Goal: Task Accomplishment & Management: Use online tool/utility

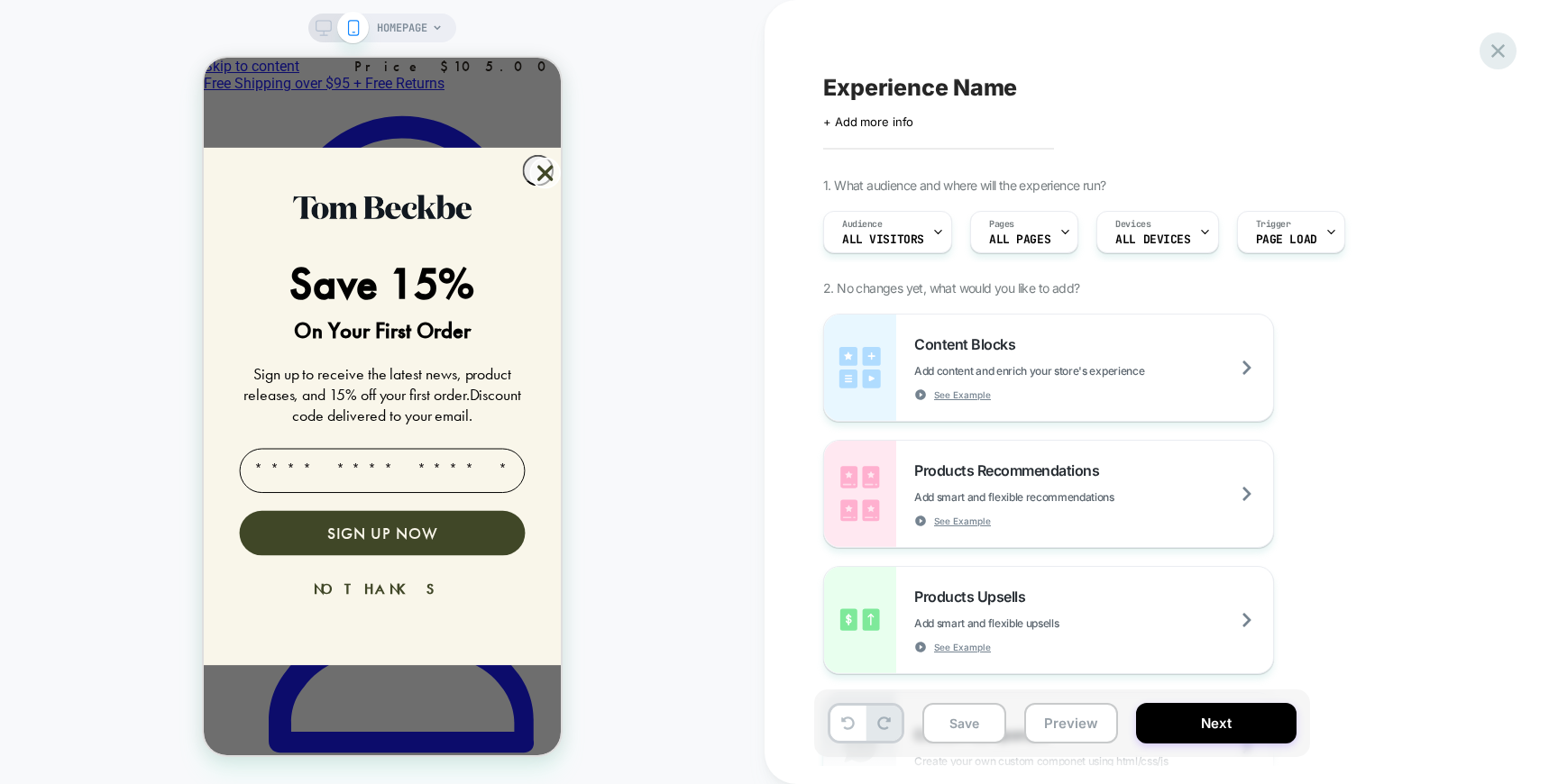
click at [1498, 57] on icon at bounding box center [1498, 51] width 25 height 25
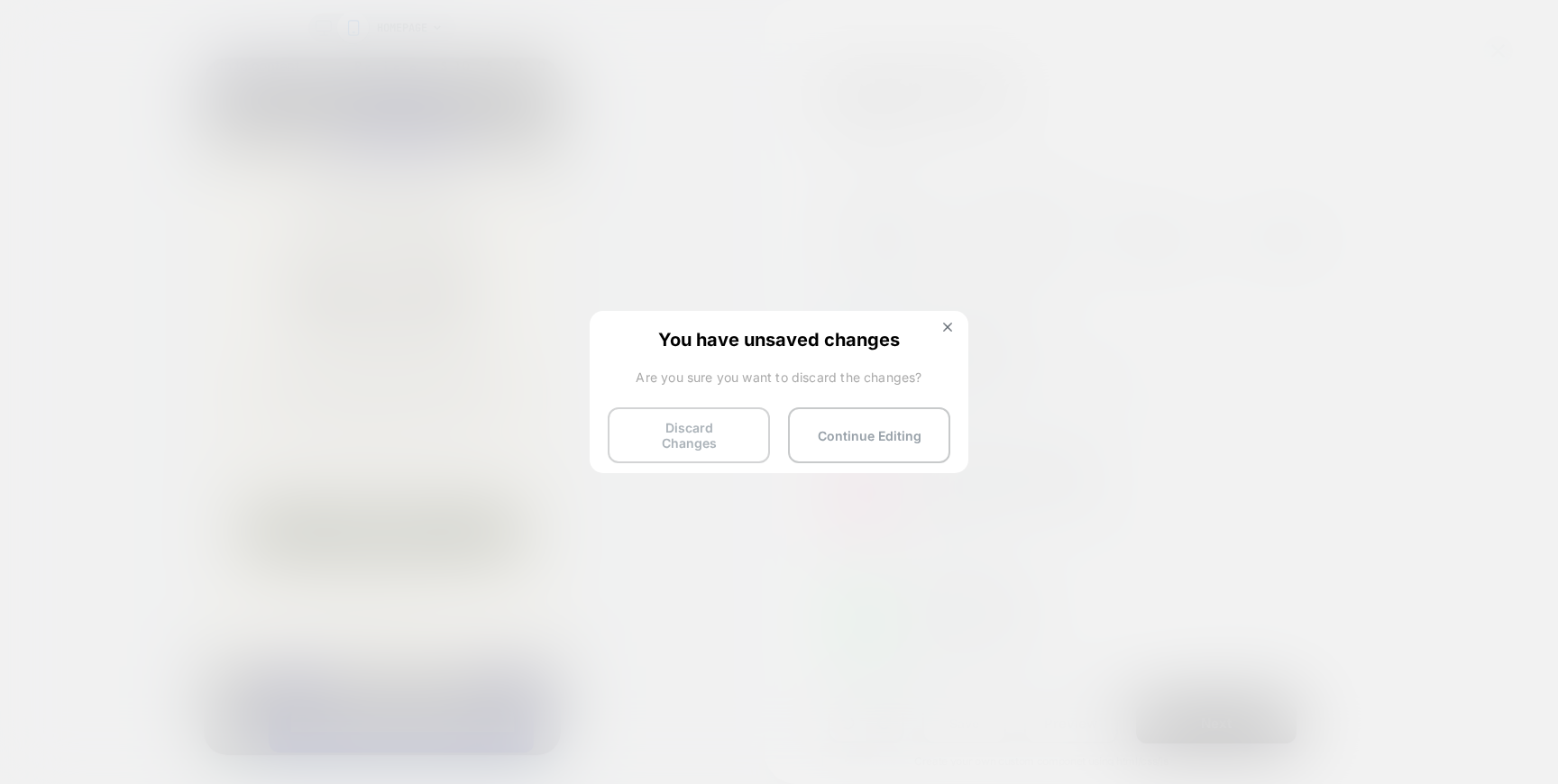
click at [694, 430] on button "Discard Changes" at bounding box center [688, 435] width 162 height 56
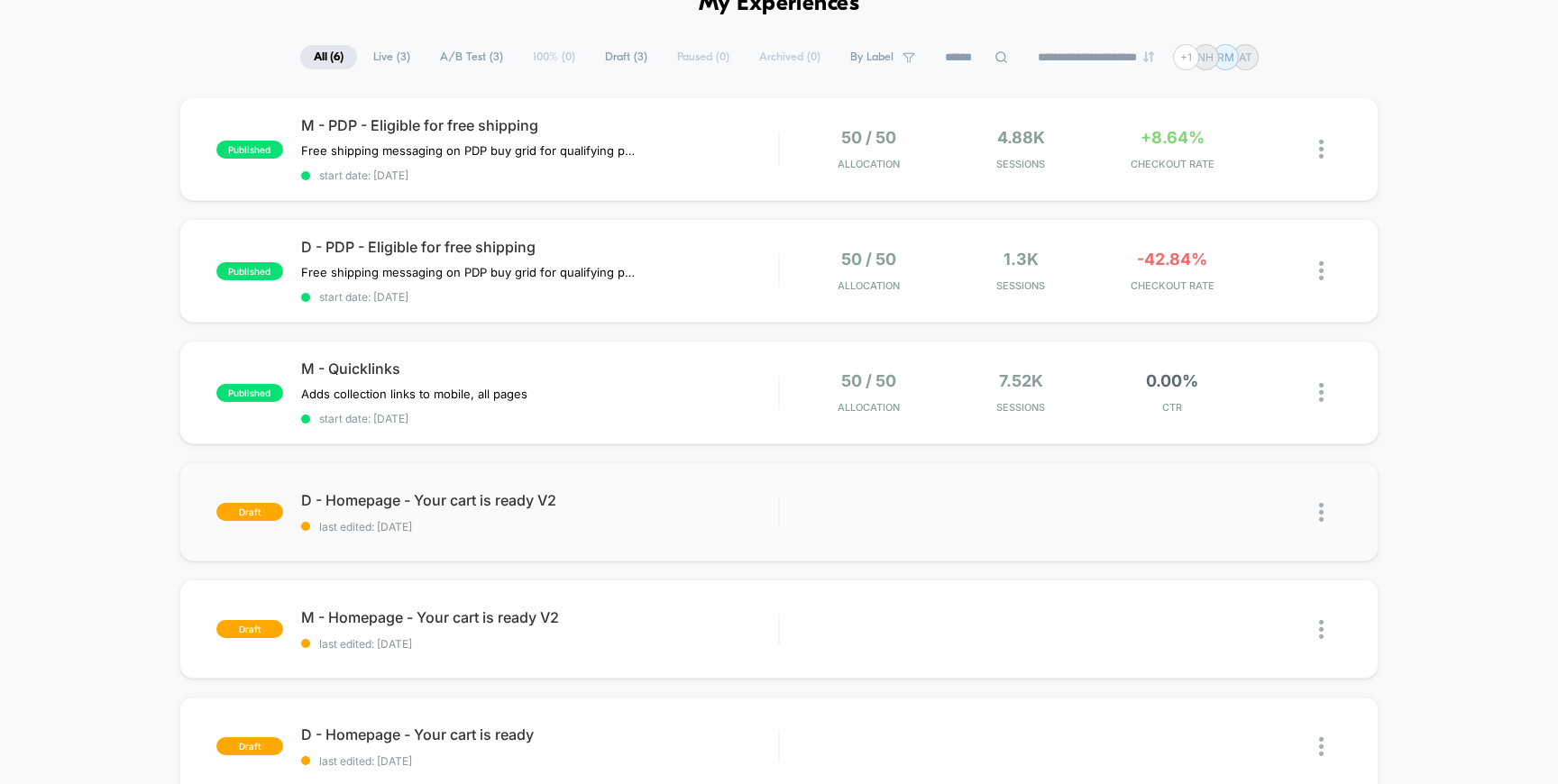
scroll to position [101, 0]
